Goal: Task Accomplishment & Management: Use online tool/utility

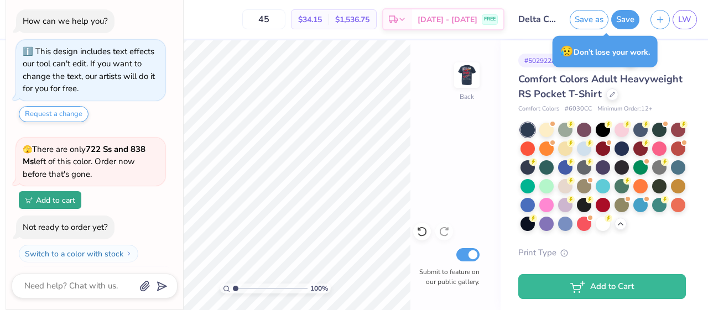
scroll to position [2373, 0]
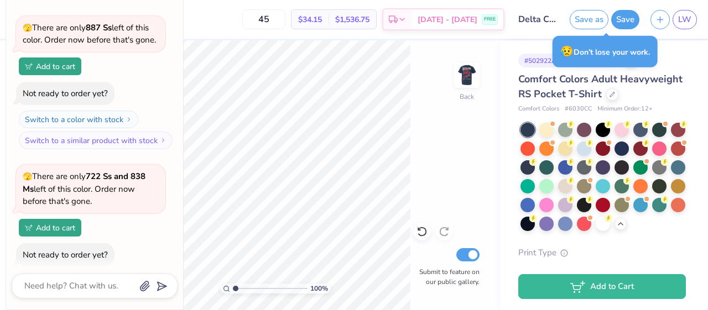
type textarea "x"
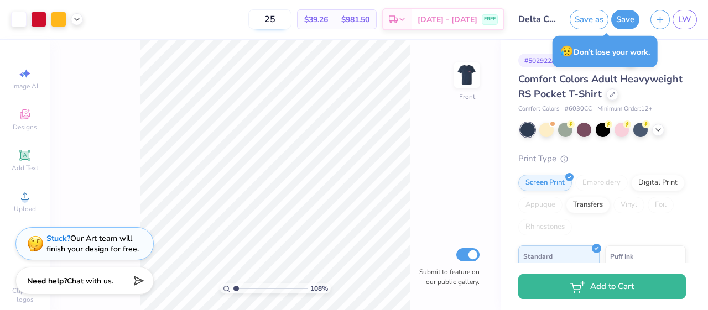
click at [291, 19] on input "25" at bounding box center [269, 19] width 43 height 20
type input "2"
type input "35"
click at [476, 70] on img at bounding box center [467, 75] width 44 height 44
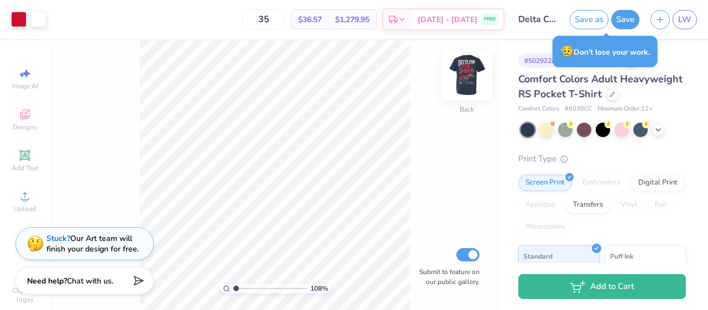
click at [476, 72] on img at bounding box center [467, 75] width 44 height 44
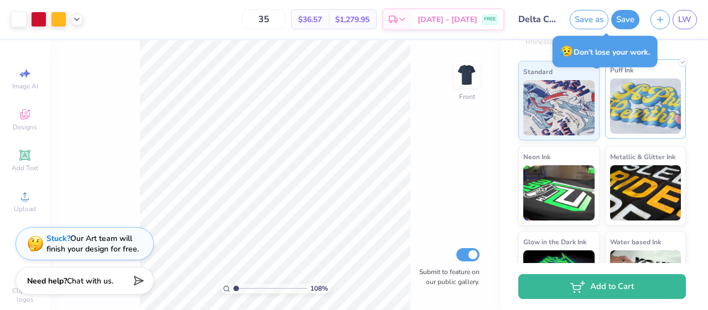
scroll to position [206, 0]
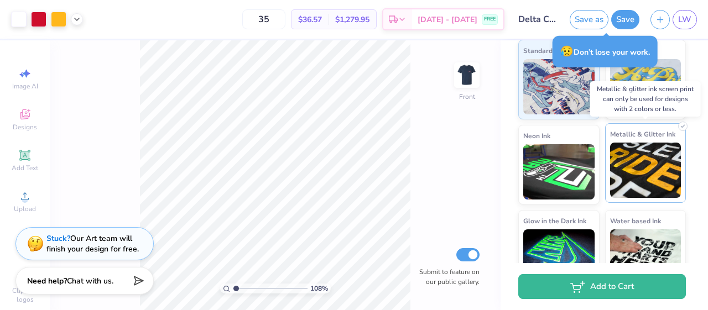
click at [619, 132] on span "Metallic & Glitter Ink" at bounding box center [642, 134] width 65 height 12
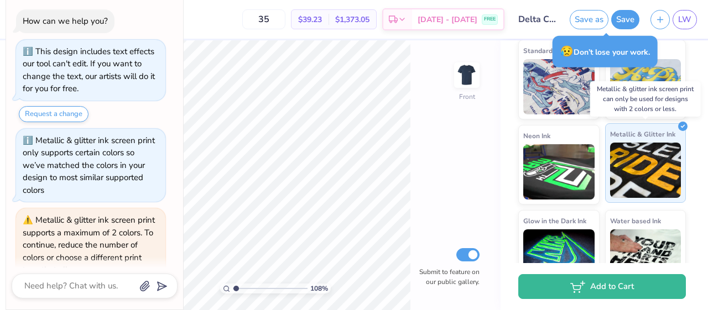
scroll to position [51, 0]
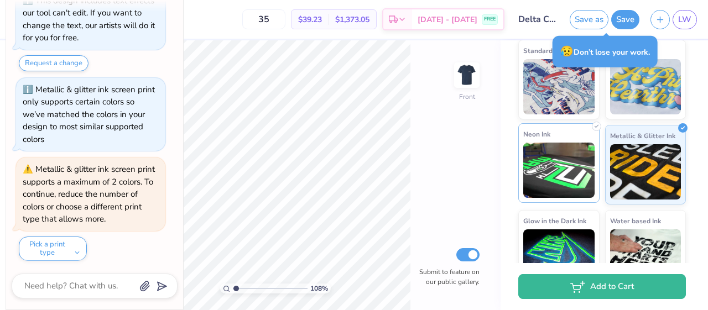
click at [579, 143] on img at bounding box center [558, 170] width 71 height 55
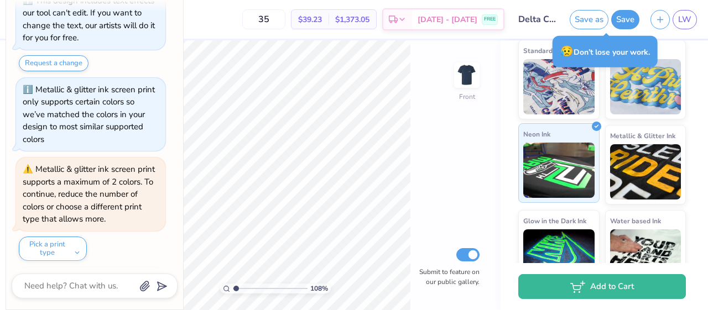
scroll to position [118, 0]
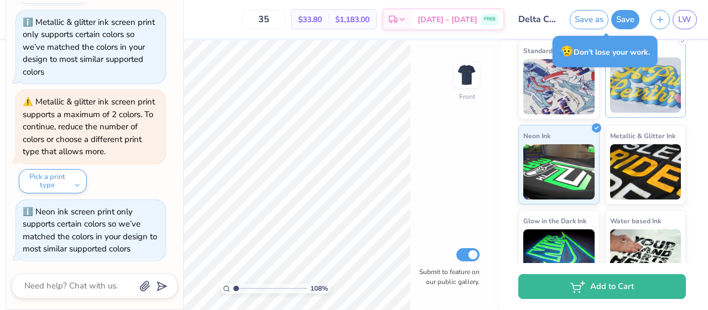
click at [620, 105] on img at bounding box center [645, 85] width 71 height 55
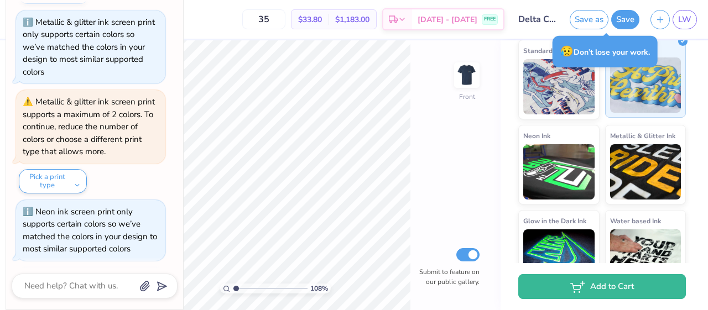
scroll to position [186, 0]
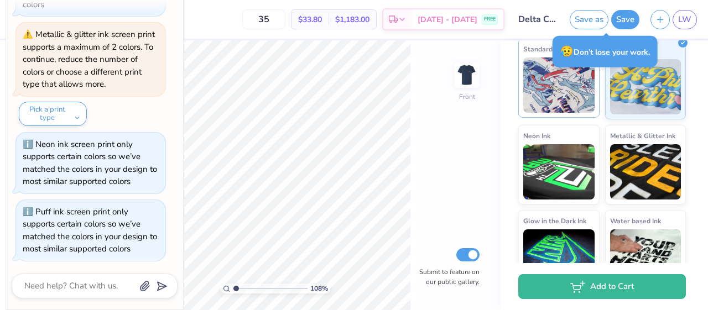
click at [593, 97] on img at bounding box center [558, 85] width 71 height 55
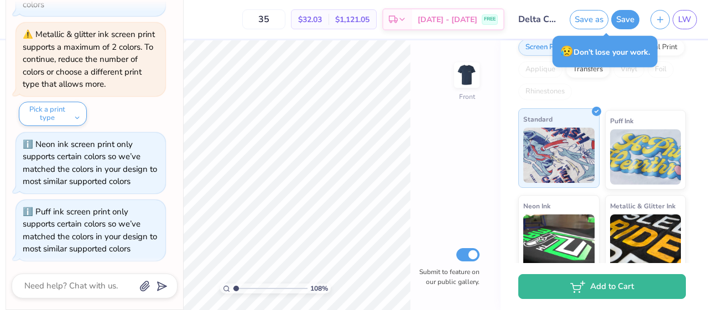
scroll to position [0, 0]
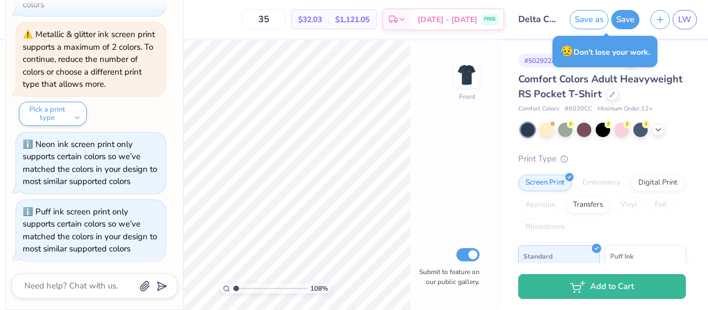
type textarea "x"
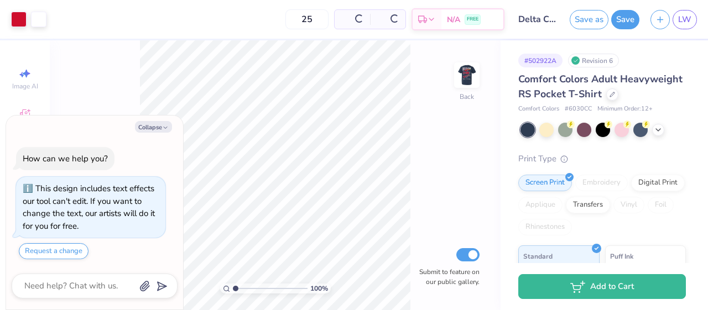
type textarea "x"
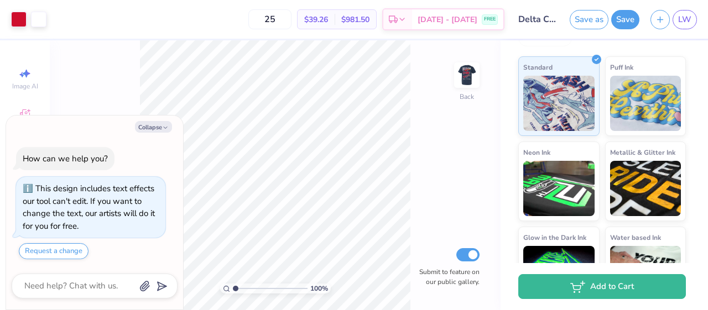
scroll to position [232, 0]
